Goal: Information Seeking & Learning: Learn about a topic

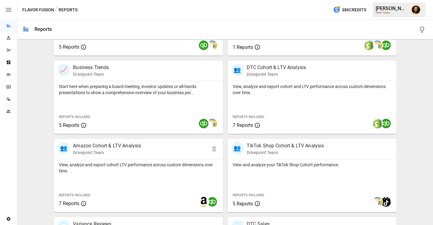
scroll to position [181, 0]
click at [185, 170] on p "View, analyze and export cohort LTV performance across custom dimensions over t…" at bounding box center [138, 167] width 159 height 12
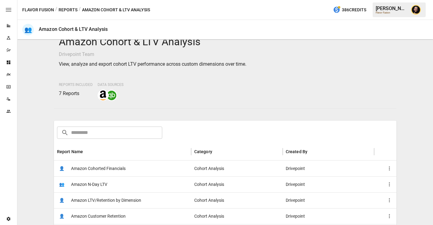
scroll to position [24, 0]
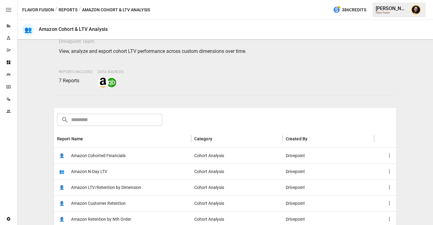
click at [139, 155] on div "👤 Amazon Cohorted Financials" at bounding box center [122, 155] width 137 height 16
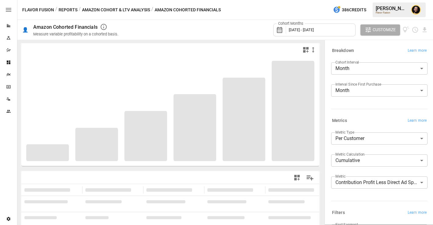
scroll to position [62, 0]
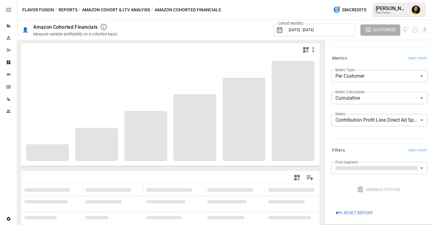
click at [359, 0] on body "**********" at bounding box center [216, 0] width 433 height 0
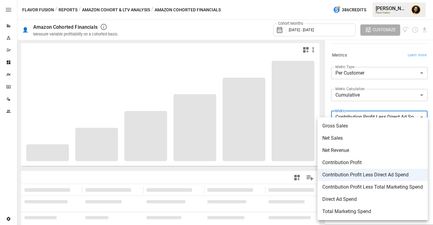
scroll to position [65, 0]
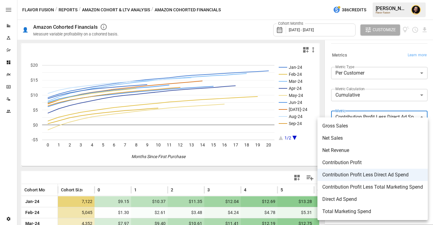
click at [254, 177] on div at bounding box center [216, 112] width 433 height 225
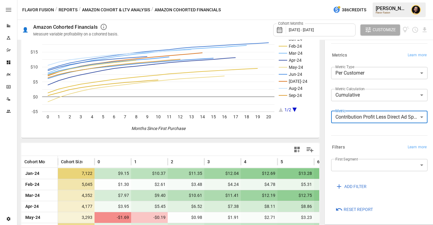
scroll to position [76, 0]
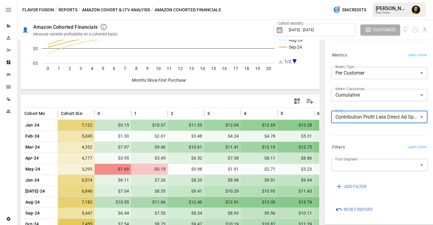
click at [362, 0] on body "Reports Experiments Dazzler Studio Dashboards Plans SmartModel ™ Data Sources T…" at bounding box center [216, 0] width 433 height 0
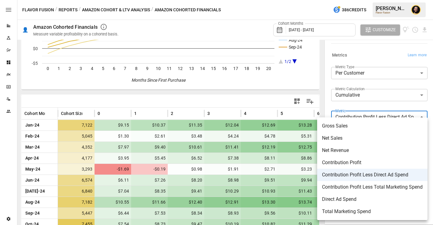
click at [71, 8] on div at bounding box center [216, 112] width 433 height 225
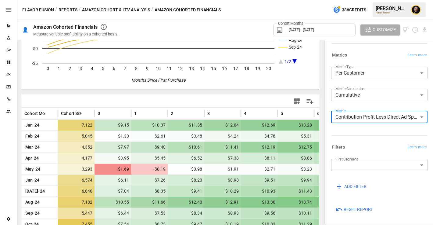
click at [70, 10] on button "Reports" at bounding box center [68, 10] width 19 height 8
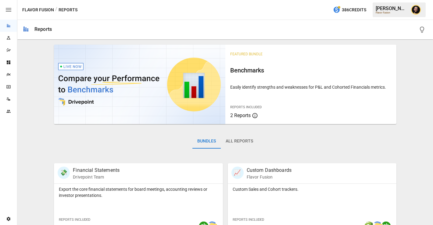
scroll to position [154, 0]
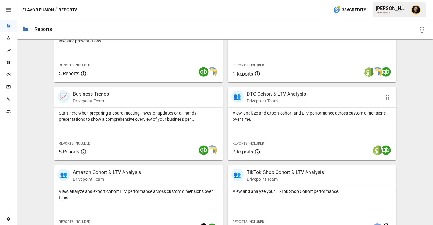
click at [299, 137] on div "View, analyze and export cohort and LTV performance across custom dimensions ov…" at bounding box center [312, 133] width 169 height 53
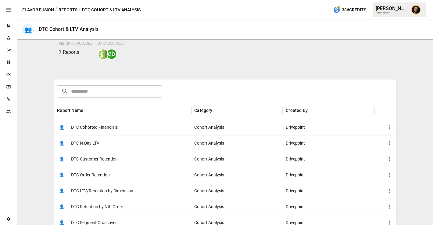
scroll to position [82, 0]
